Goal: Transaction & Acquisition: Purchase product/service

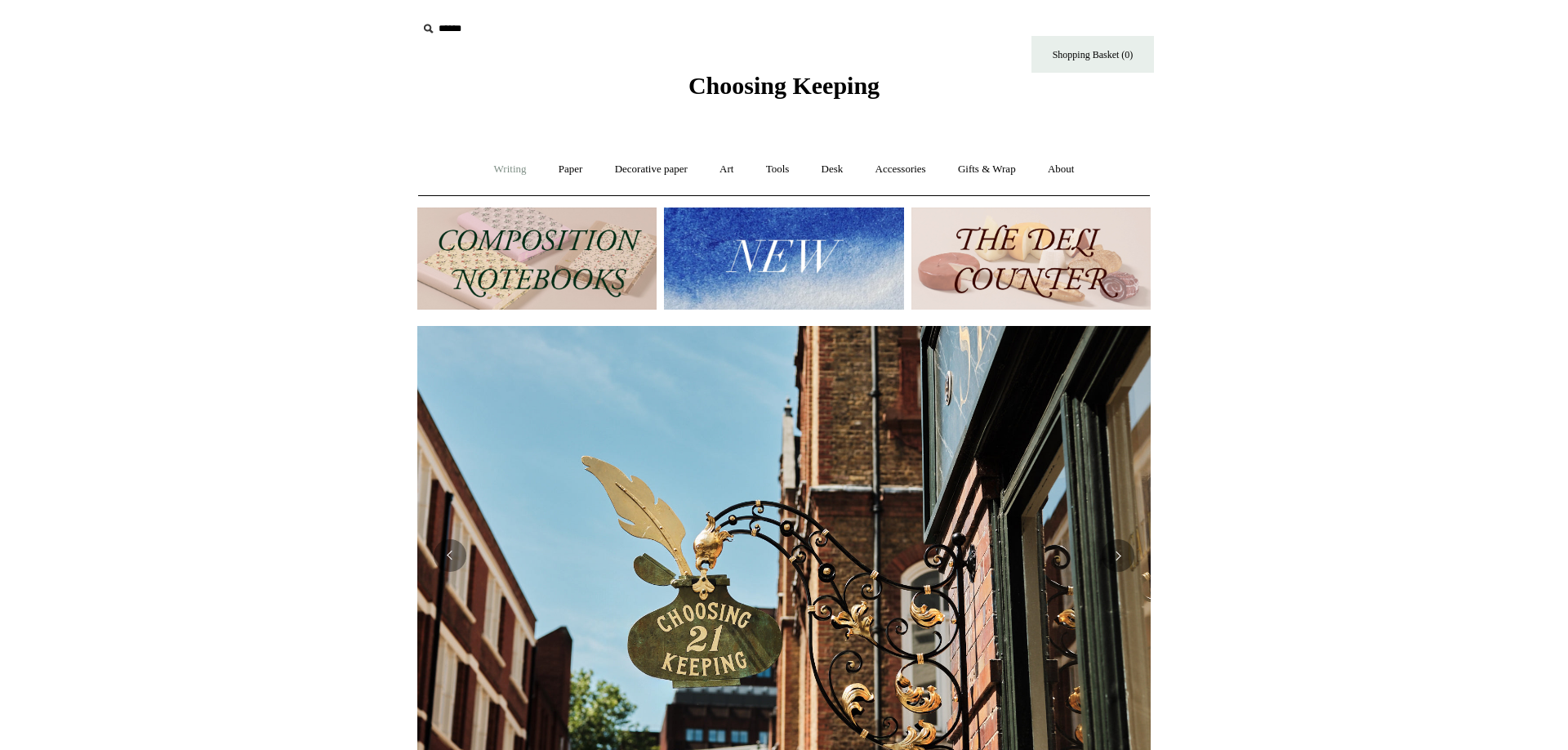
click at [496, 171] on link "Writing +" at bounding box center [510, 169] width 62 height 43
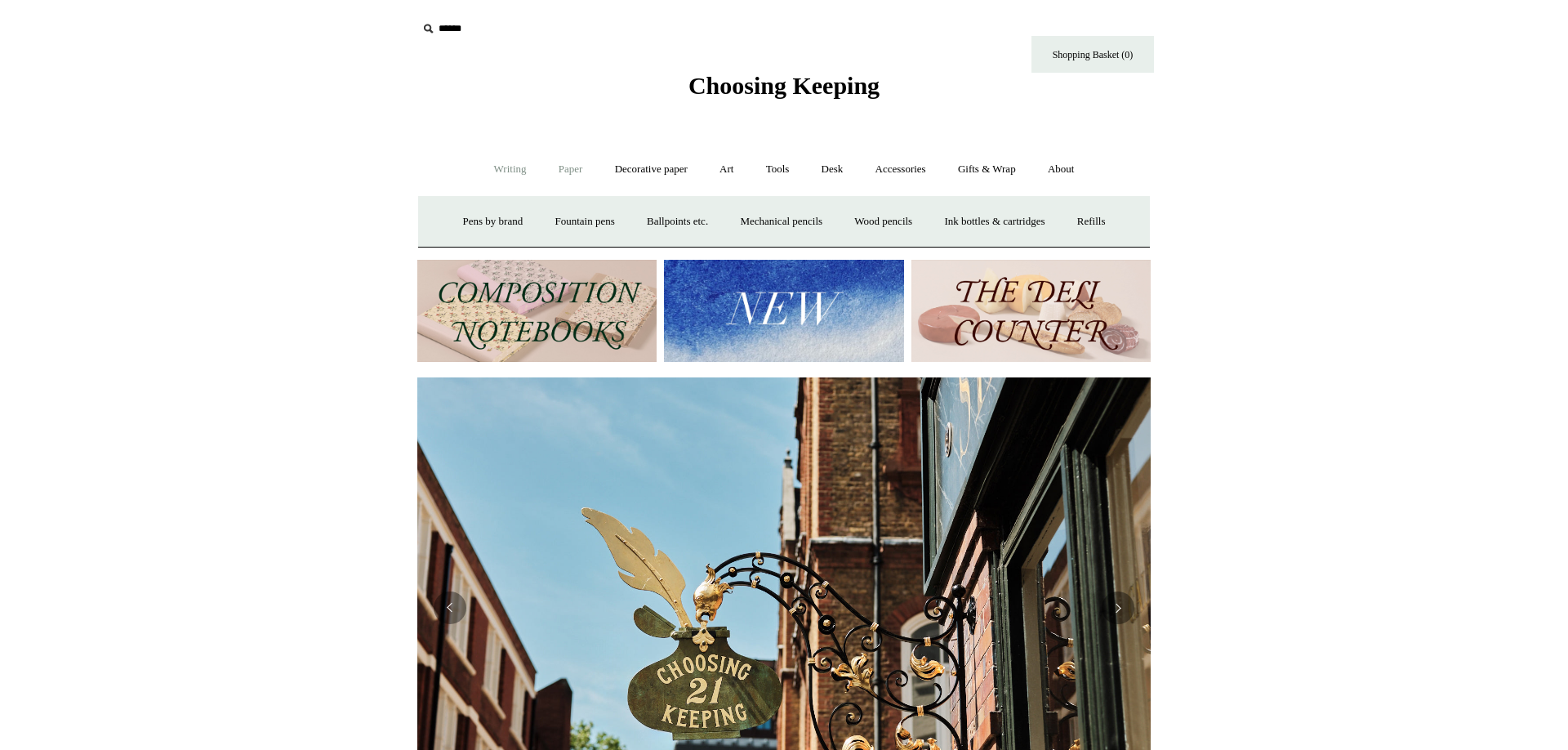
click at [560, 172] on link "Paper +" at bounding box center [571, 169] width 54 height 43
click at [631, 222] on link "📆 Dated Diaries 📆" at bounding box center [656, 222] width 119 height 43
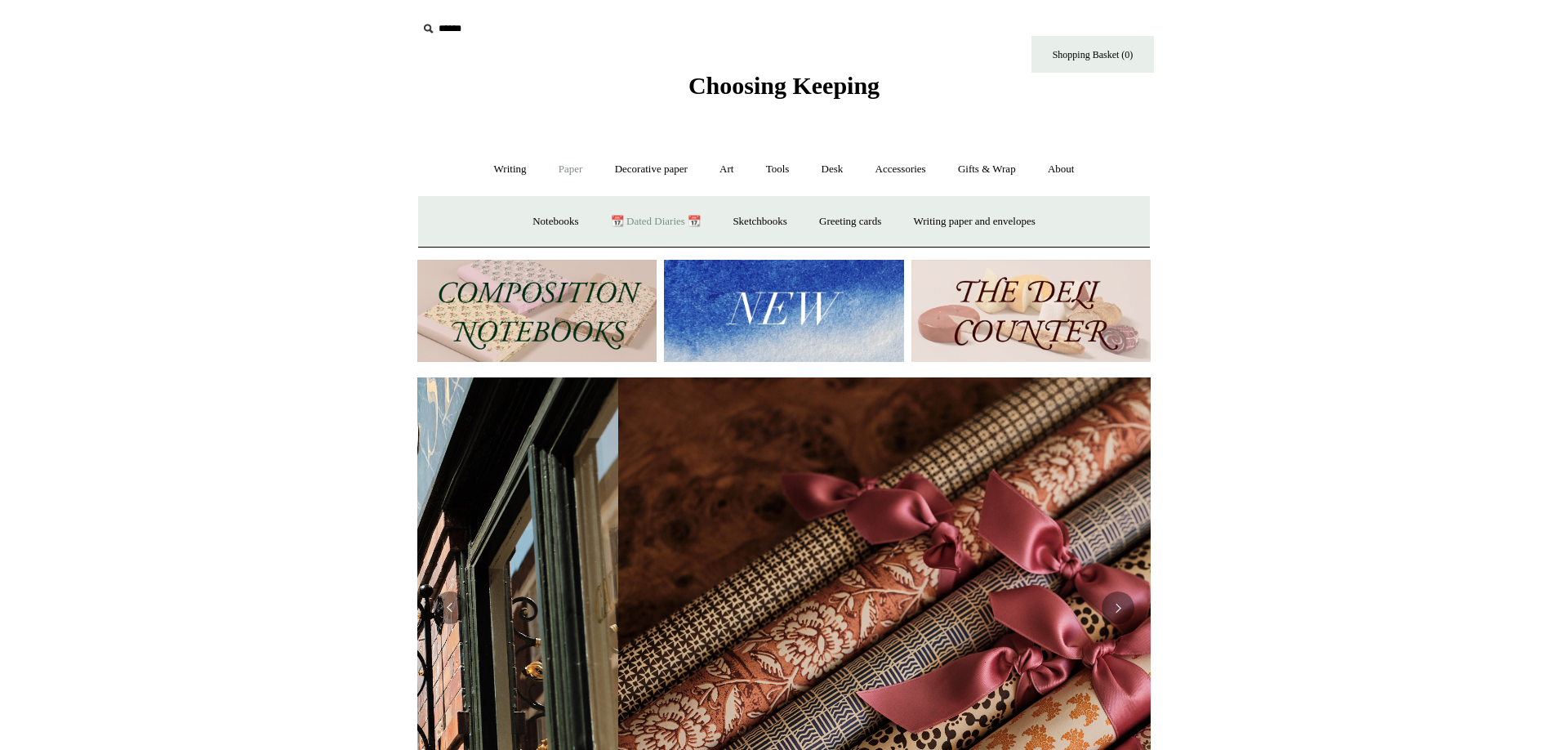
scroll to position [0, 1462]
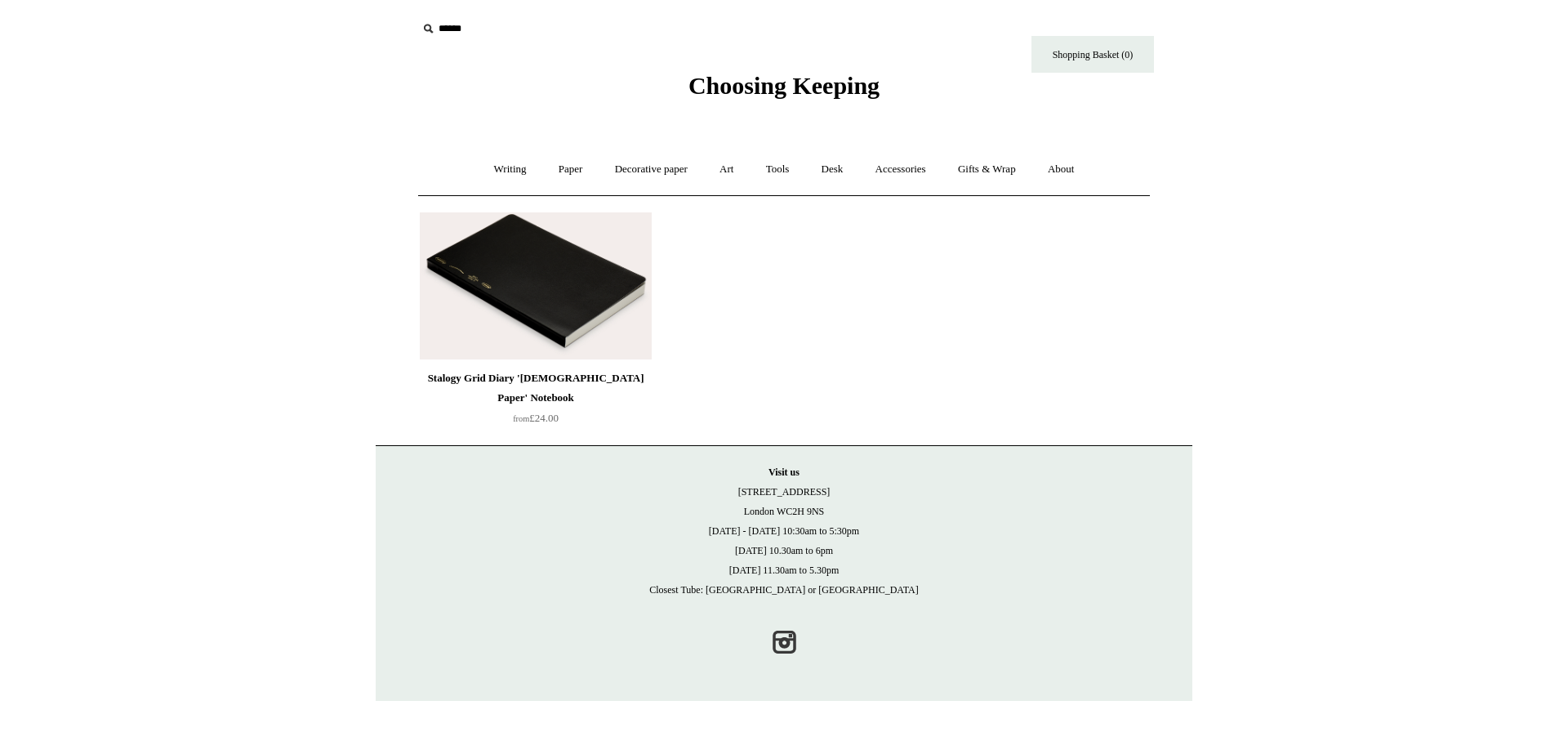
click at [624, 302] on img at bounding box center [536, 286] width 232 height 147
